Goal: Information Seeking & Learning: Learn about a topic

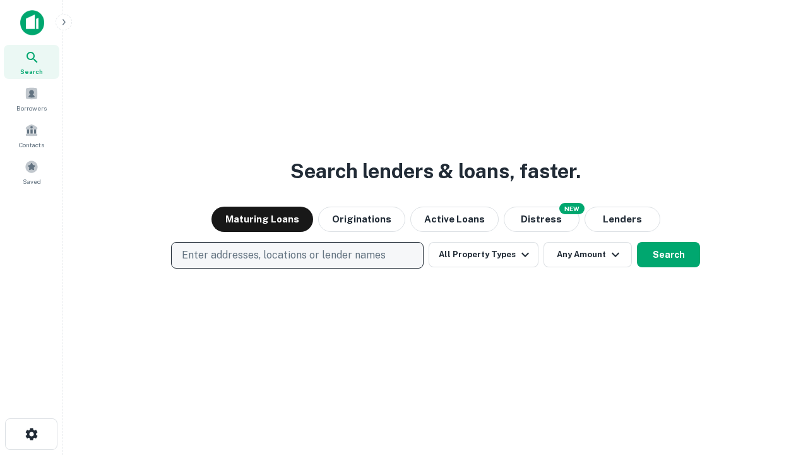
click at [297, 255] on p "Enter addresses, locations or lender names" at bounding box center [284, 255] width 204 height 15
type input "**********"
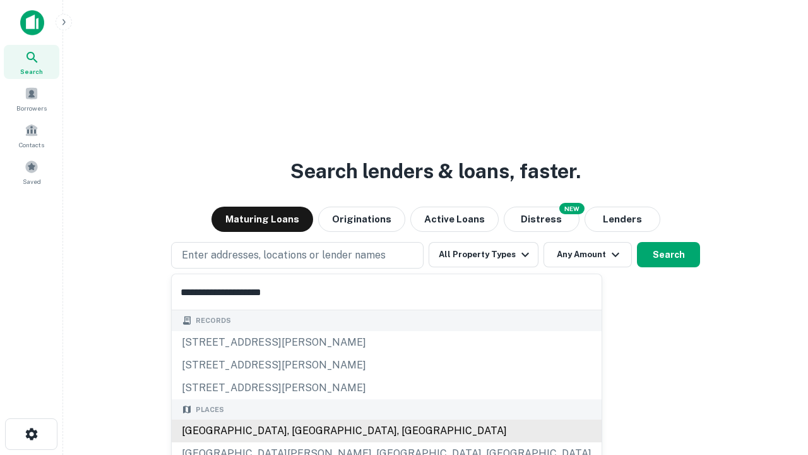
click at [302, 431] on div "[GEOGRAPHIC_DATA], [GEOGRAPHIC_DATA], [GEOGRAPHIC_DATA]" at bounding box center [387, 430] width 430 height 23
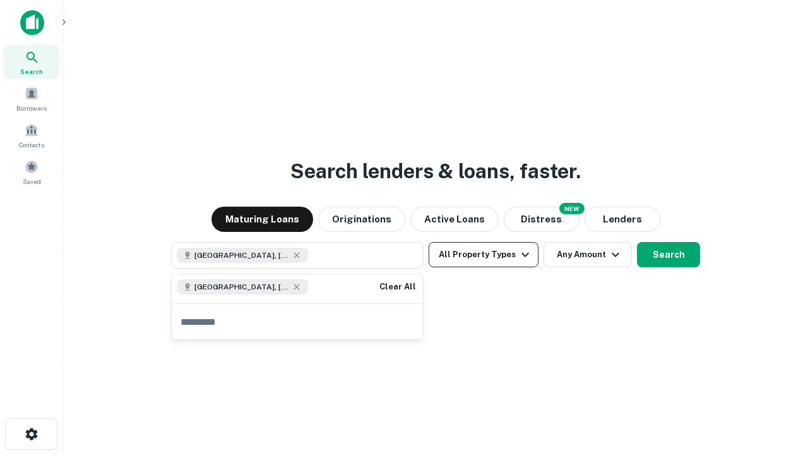
click at [484, 254] on button "All Property Types" at bounding box center [484, 254] width 110 height 25
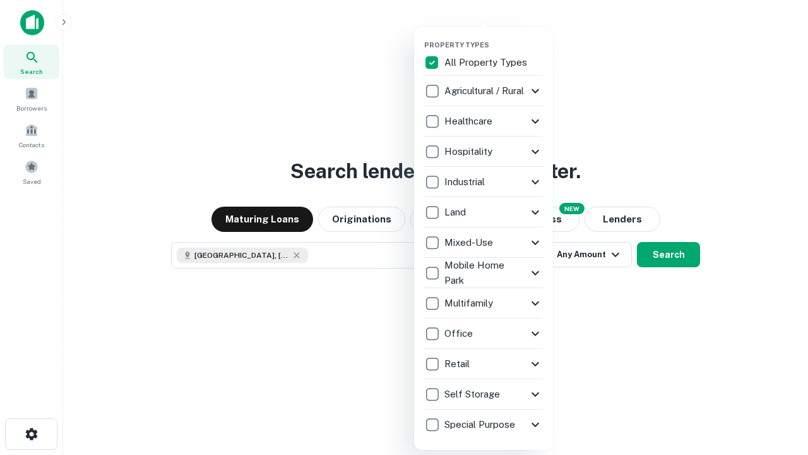
click at [494, 37] on button "button" at bounding box center [493, 37] width 139 height 1
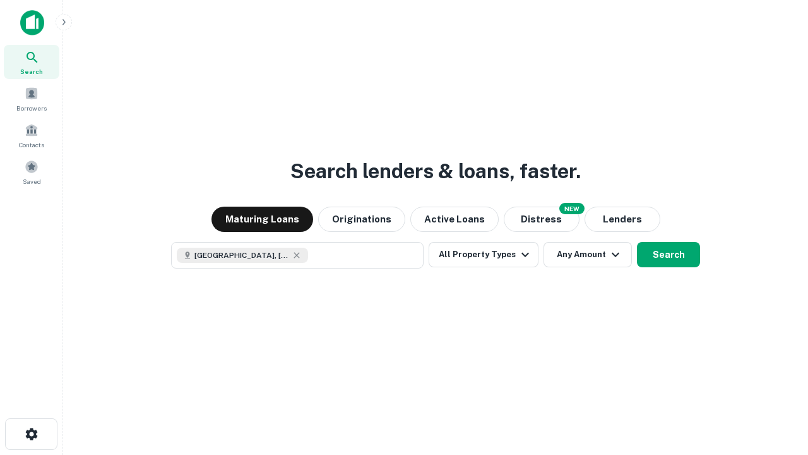
scroll to position [20, 0]
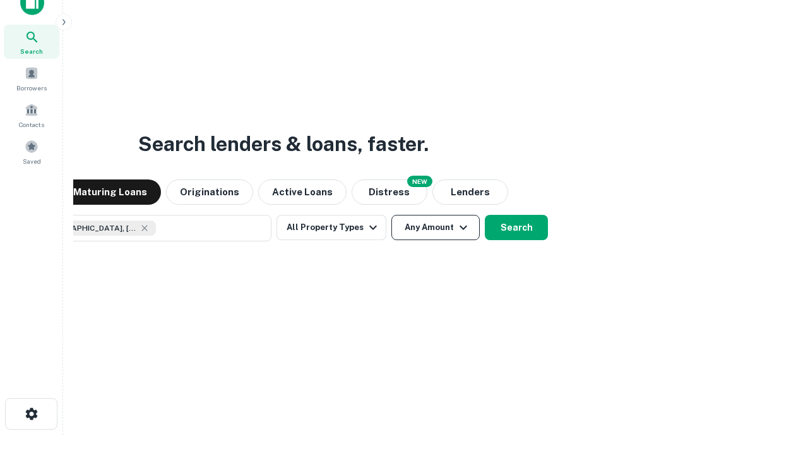
click at [392, 215] on button "Any Amount" at bounding box center [436, 227] width 88 height 25
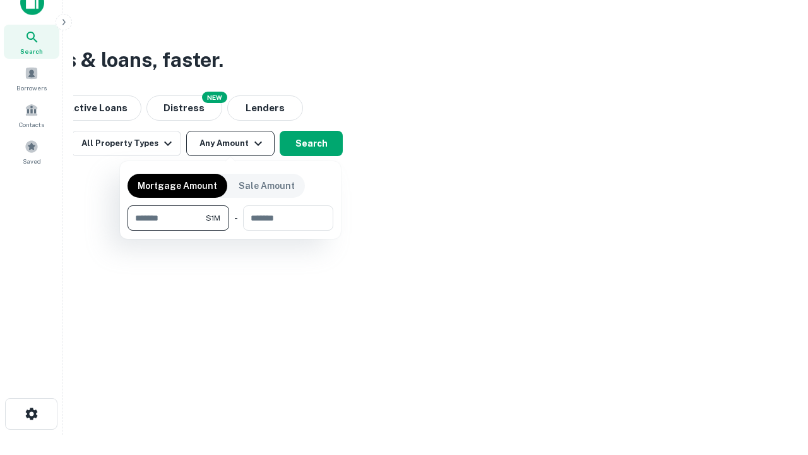
type input "*******"
click at [230, 230] on button "button" at bounding box center [231, 230] width 206 height 1
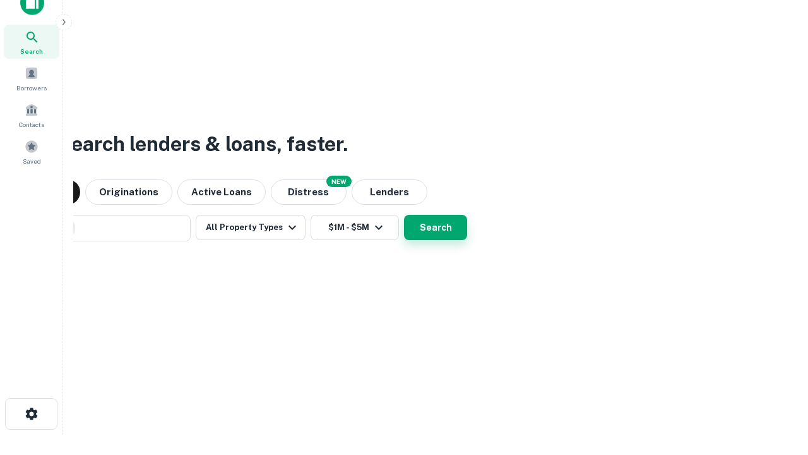
click at [404, 215] on button "Search" at bounding box center [435, 227] width 63 height 25
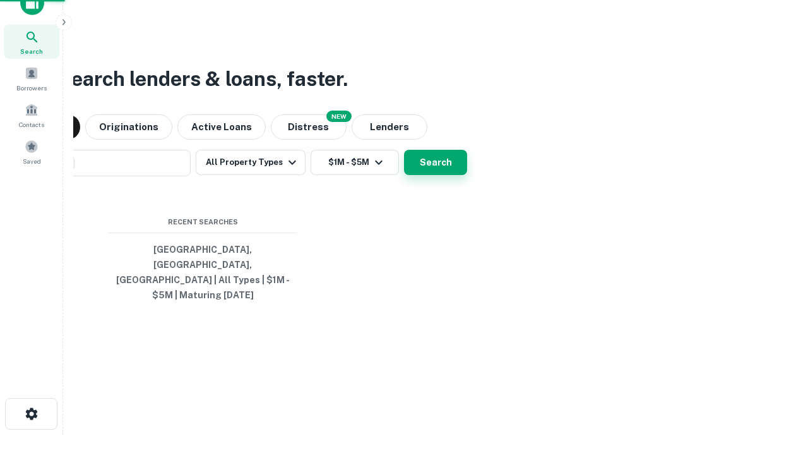
scroll to position [41, 357]
